Goal: Task Accomplishment & Management: Complete application form

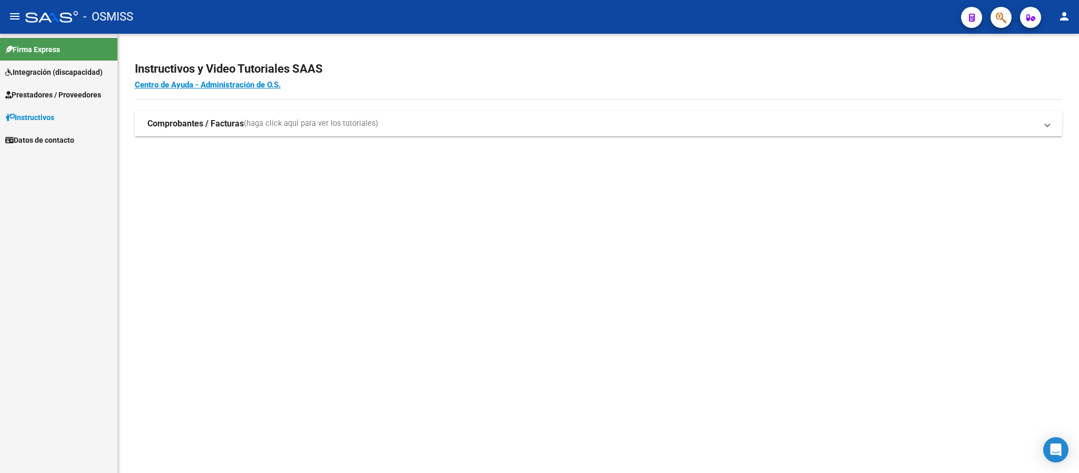
click at [65, 92] on span "Prestadores / Proveedores" at bounding box center [53, 95] width 96 height 12
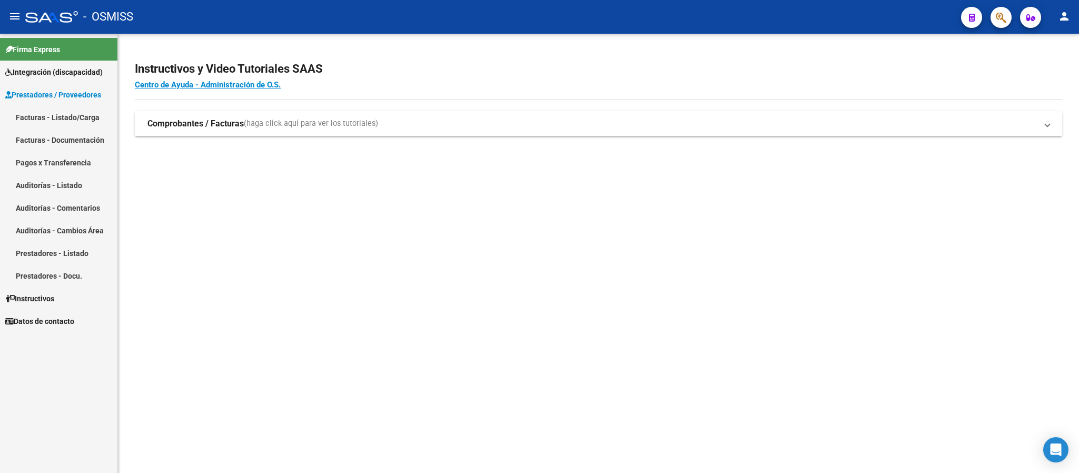
click at [65, 114] on link "Facturas - Listado/Carga" at bounding box center [58, 117] width 117 height 23
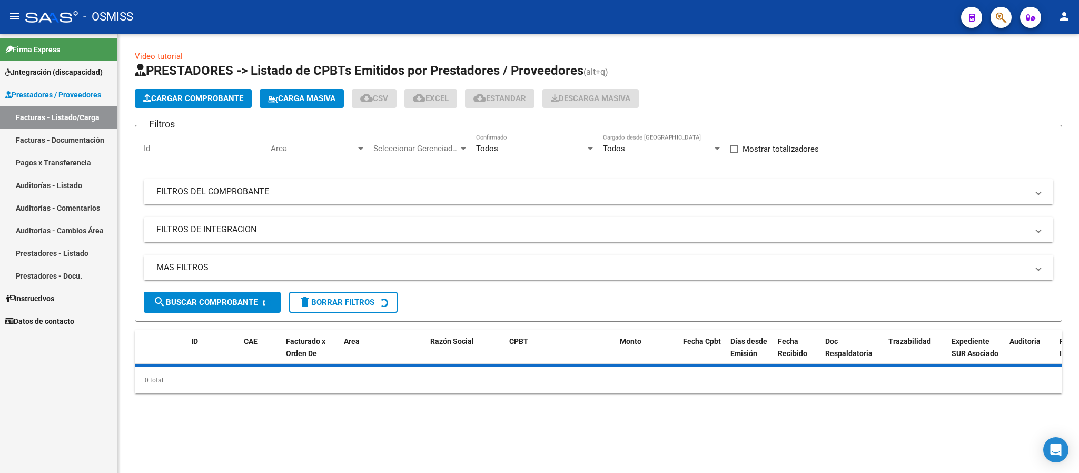
click at [490, 179] on mat-expansion-panel-header "FILTROS DEL COMPROBANTE" at bounding box center [598, 191] width 909 height 25
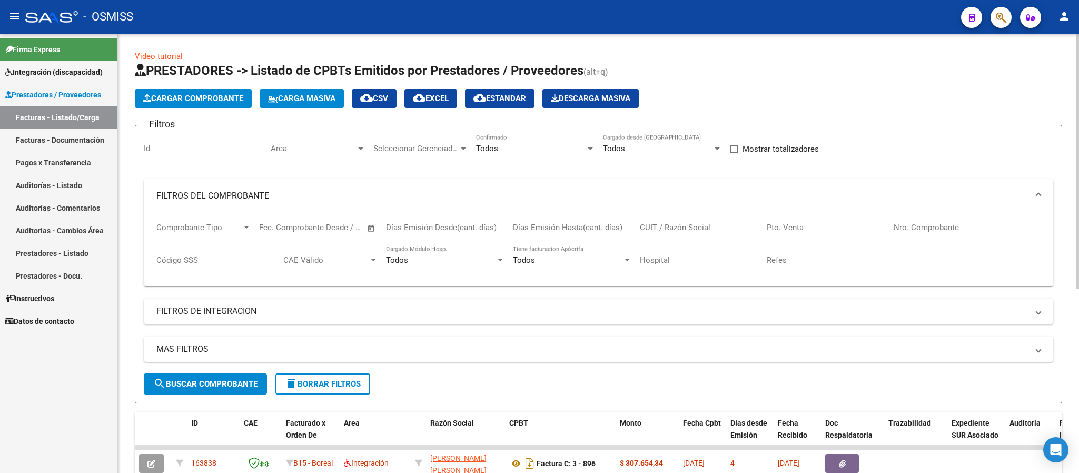
click at [718, 239] on div "CUIT / Razón Social" at bounding box center [699, 229] width 119 height 33
click at [714, 227] on input "CUIT / Razón Social" at bounding box center [699, 227] width 119 height 9
paste input "27190815922"
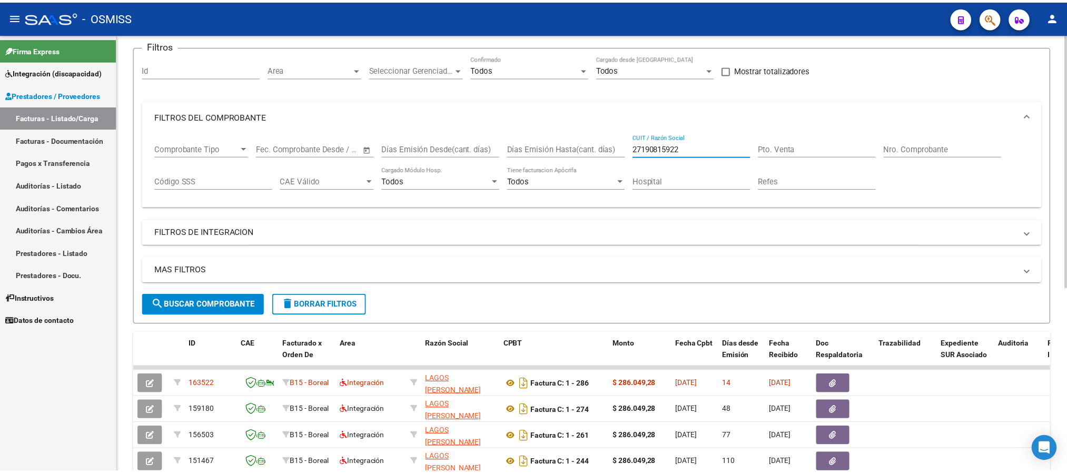
scroll to position [158, 0]
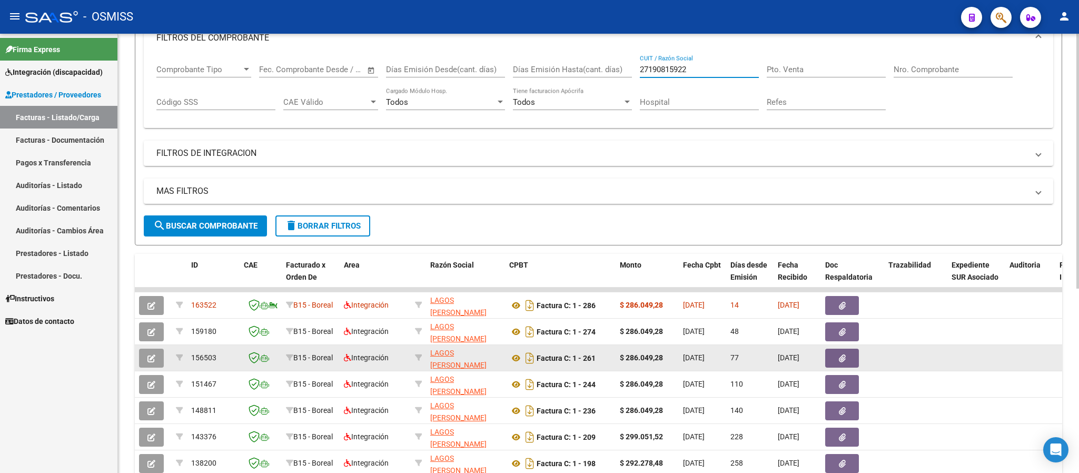
type input "27190815922"
click at [155, 357] on icon "button" at bounding box center [151, 358] width 8 height 8
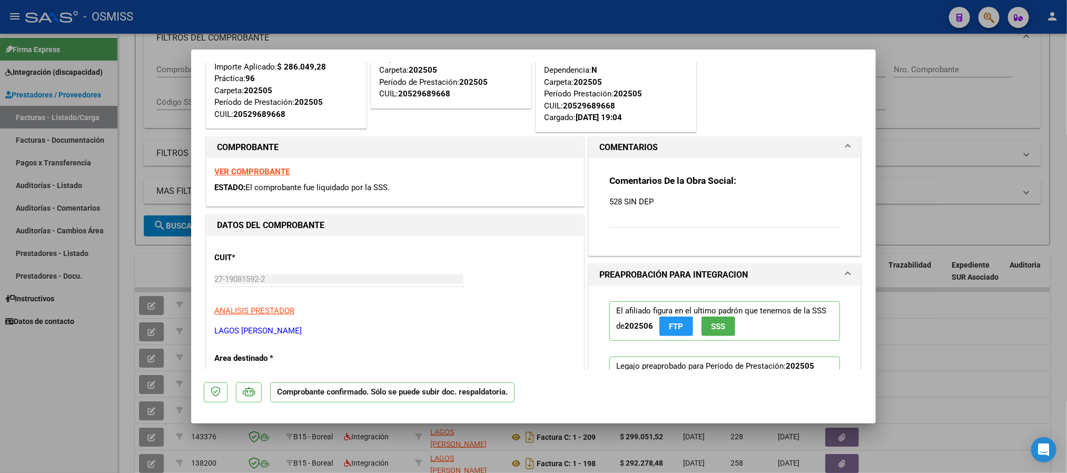
scroll to position [237, 0]
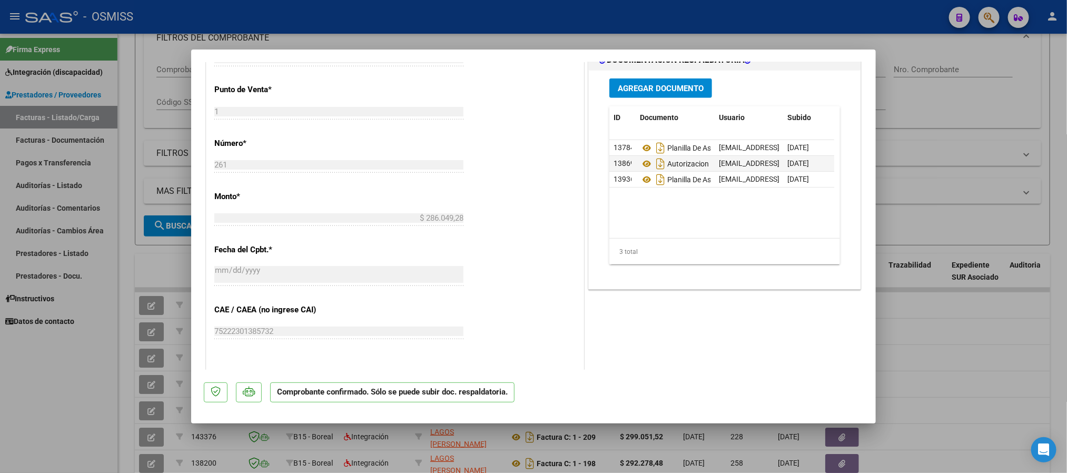
type input "$ 0,00"
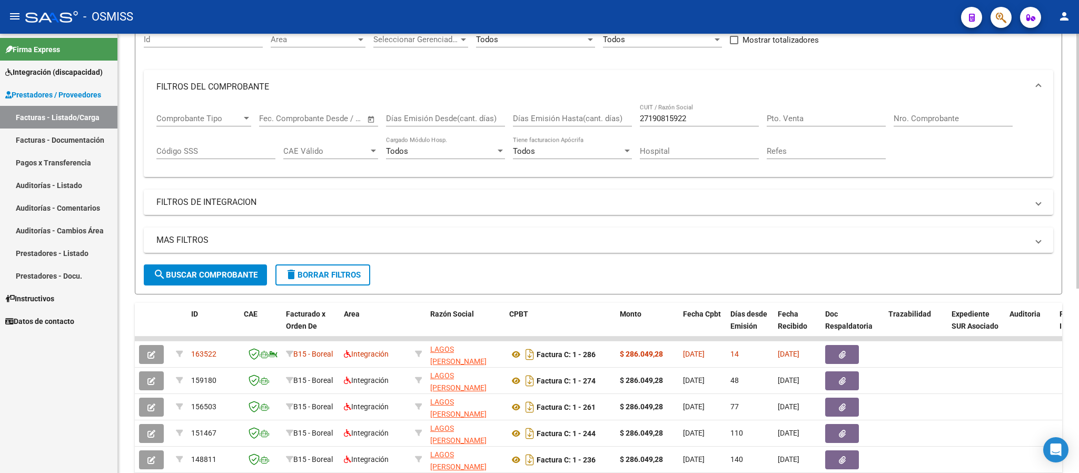
scroll to position [0, 0]
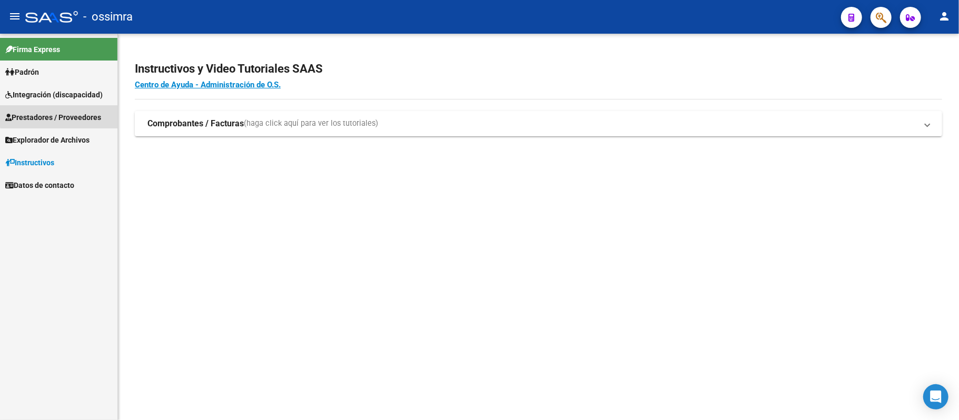
click at [78, 109] on link "Prestadores / Proveedores" at bounding box center [58, 117] width 117 height 23
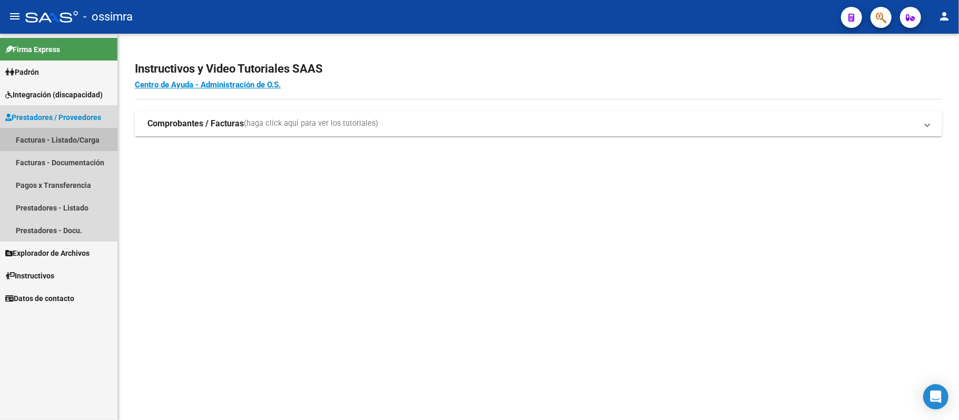
click at [64, 129] on link "Facturas - Listado/Carga" at bounding box center [58, 139] width 117 height 23
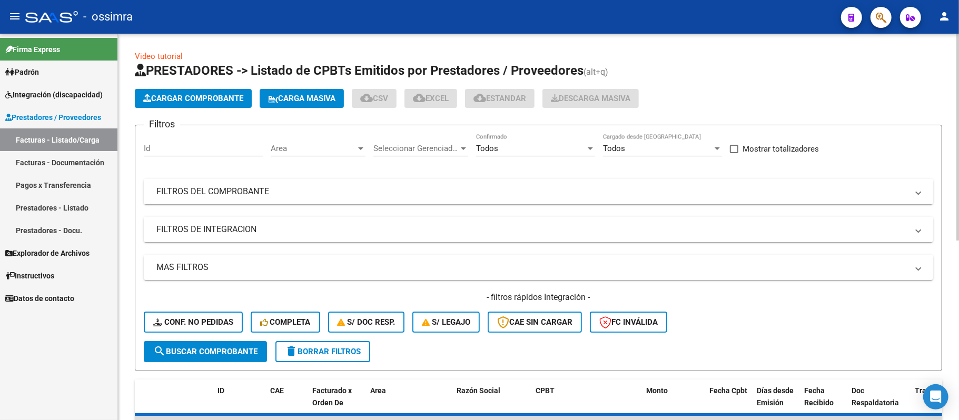
click at [270, 192] on mat-panel-title "FILTROS DEL COMPROBANTE" at bounding box center [531, 192] width 751 height 12
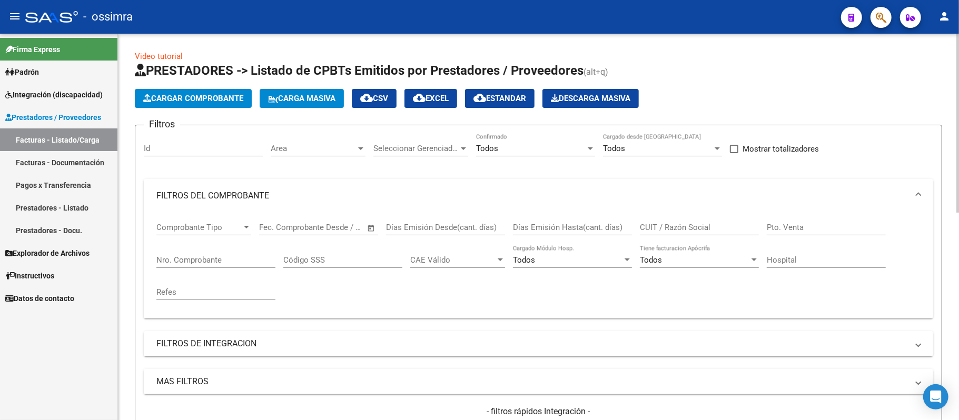
click at [685, 226] on input "CUIT / Razón Social" at bounding box center [699, 227] width 119 height 9
paste input "27190815922"
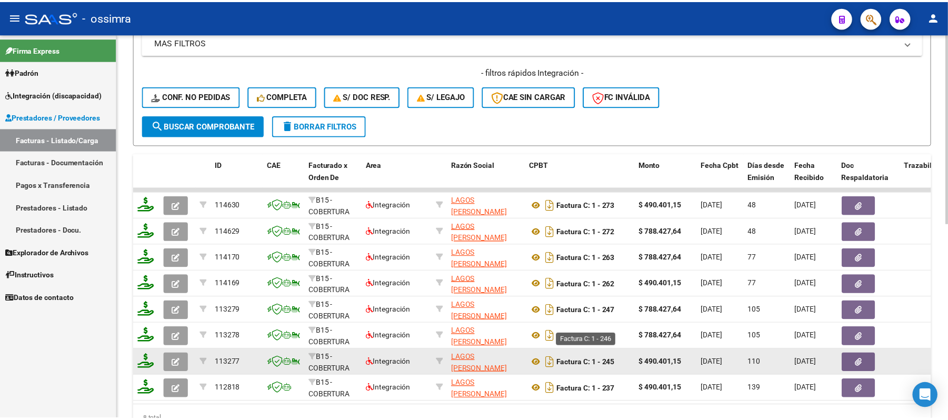
scroll to position [351, 0]
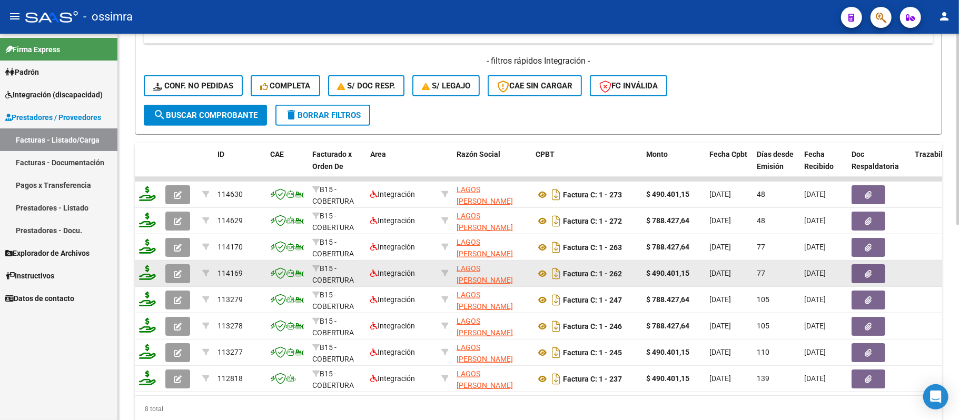
type input "27190815922"
click at [172, 276] on button "button" at bounding box center [177, 273] width 25 height 19
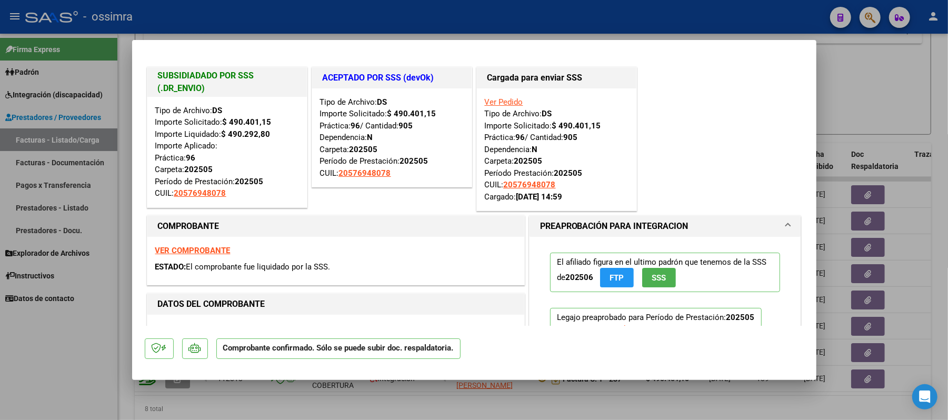
type input "$ 0,00"
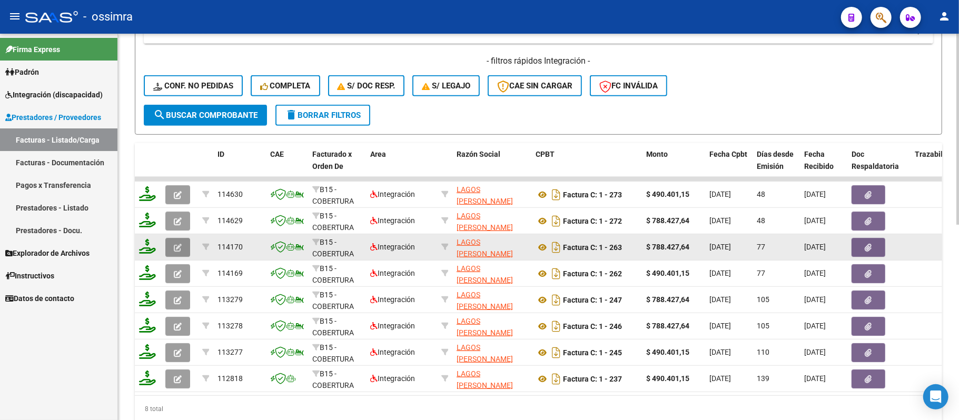
click at [176, 247] on icon "button" at bounding box center [178, 248] width 8 height 8
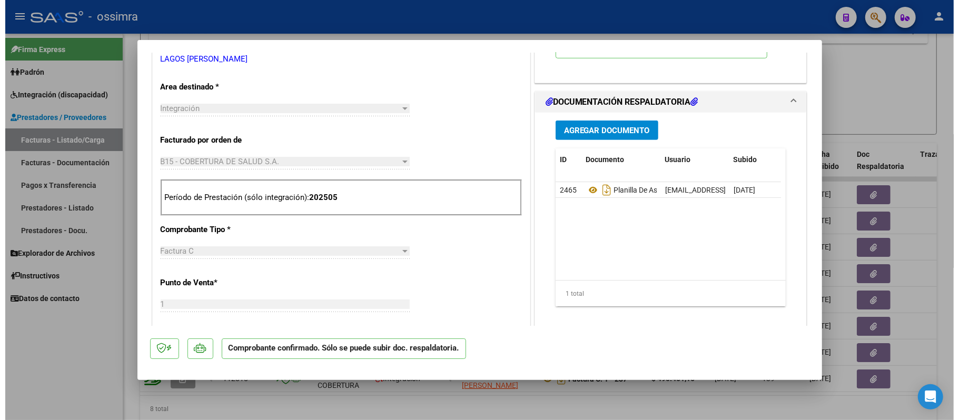
scroll to position [421, 0]
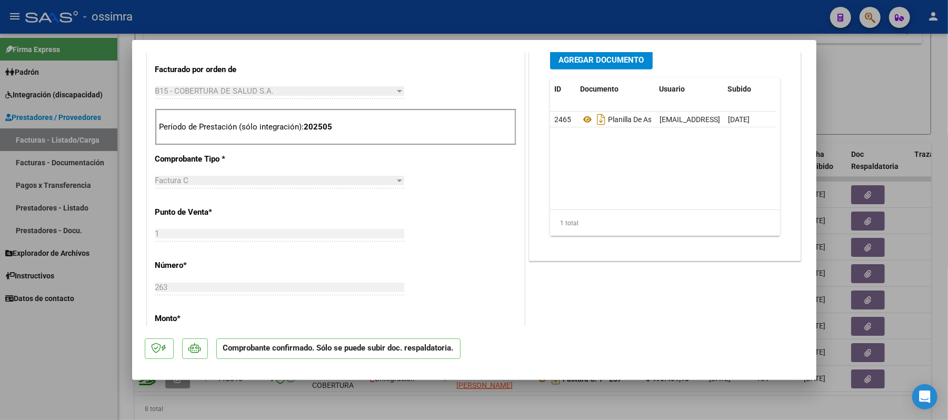
type input "$ 0,00"
